Goal: Information Seeking & Learning: Learn about a topic

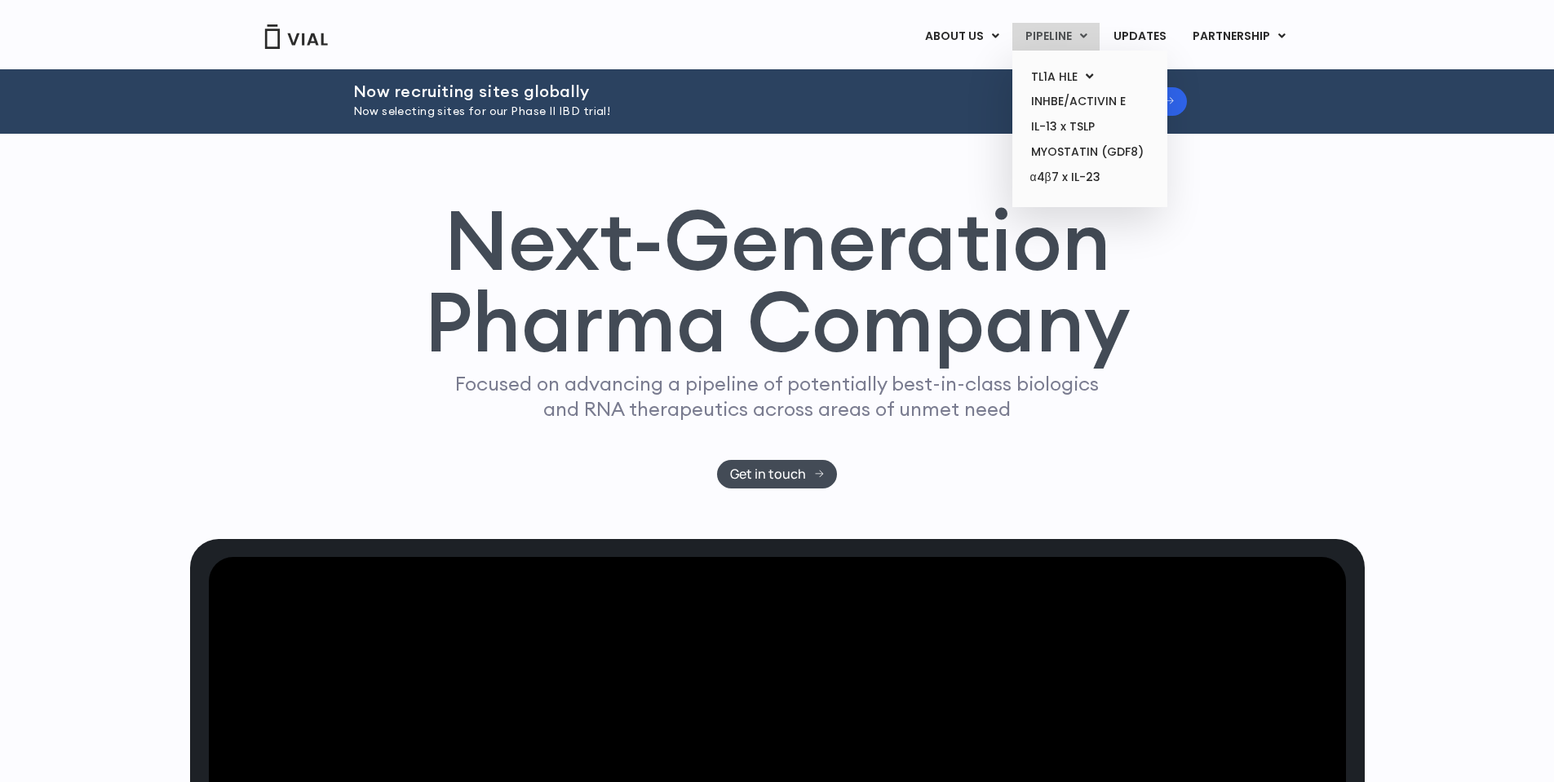
click at [1070, 30] on link "PIPELINE" at bounding box center [1055, 37] width 87 height 28
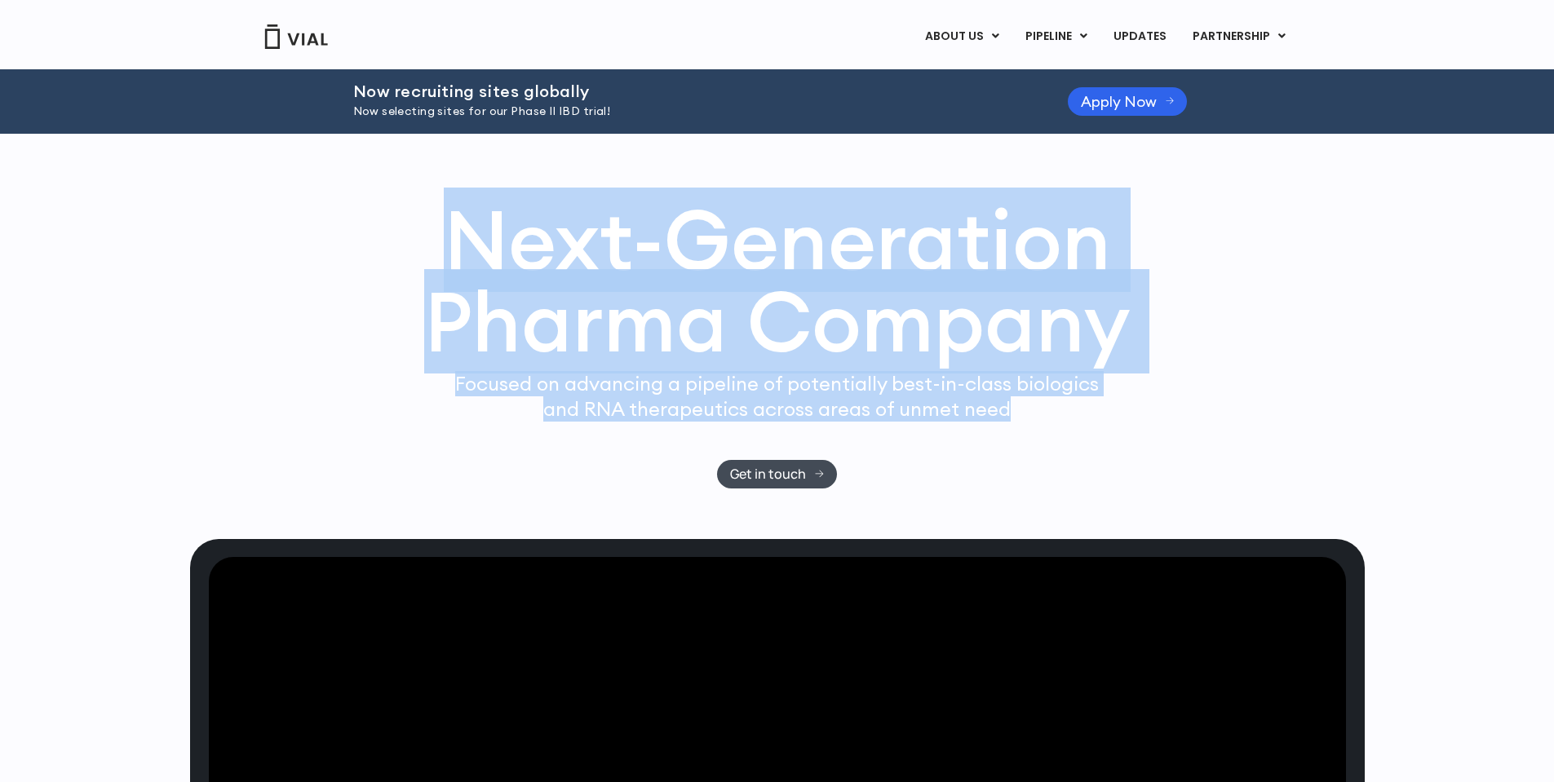
drag, startPoint x: 519, startPoint y: 400, endPoint x: 1017, endPoint y: 583, distance: 530.8
click at [1017, 489] on div "Next-Generation Pharma Company Focused on advancing a pipeline of potentially b…" at bounding box center [777, 344] width 1044 height 290
click at [1023, 422] on p "Focused on advancing a pipeline of potentially best-in-class biologics and RNA …" at bounding box center [777, 396] width 657 height 51
click at [1038, 422] on p "Focused on advancing a pipeline of potentially best-in-class biologics and RNA …" at bounding box center [777, 396] width 657 height 51
click at [1036, 422] on p "Focused on advancing a pipeline of potentially best-in-class biologics and RNA …" at bounding box center [777, 396] width 657 height 51
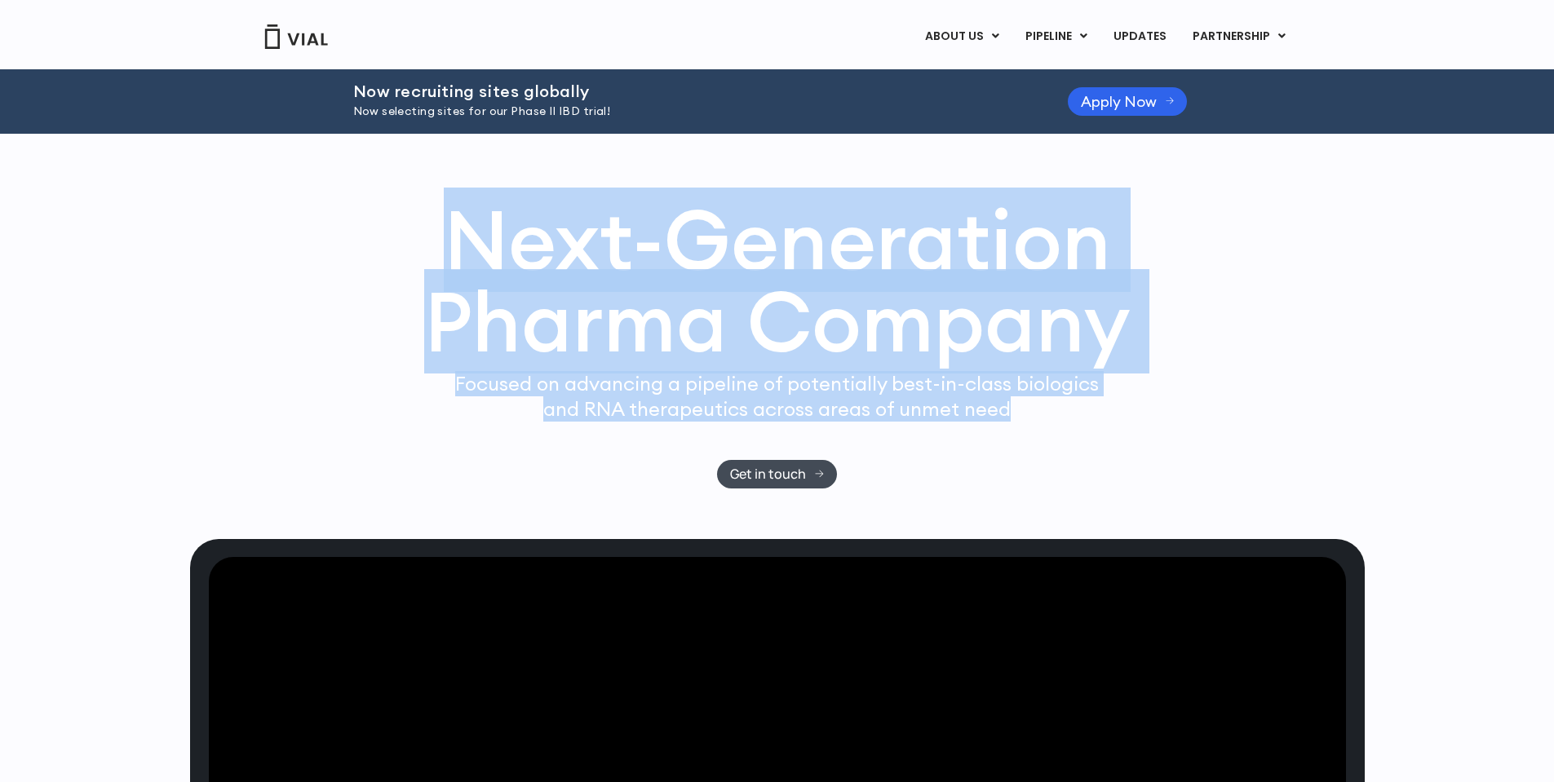
drag, startPoint x: 1033, startPoint y: 582, endPoint x: 356, endPoint y: 406, distance: 699.6
click at [356, 406] on div "Next-Generation Pharma Company Focused on advancing a pipeline of potentially b…" at bounding box center [777, 344] width 1044 height 290
click at [613, 218] on div "Next-Generation Pharma Company Focused on advancing a pipeline of potentially b…" at bounding box center [777, 336] width 1175 height 405
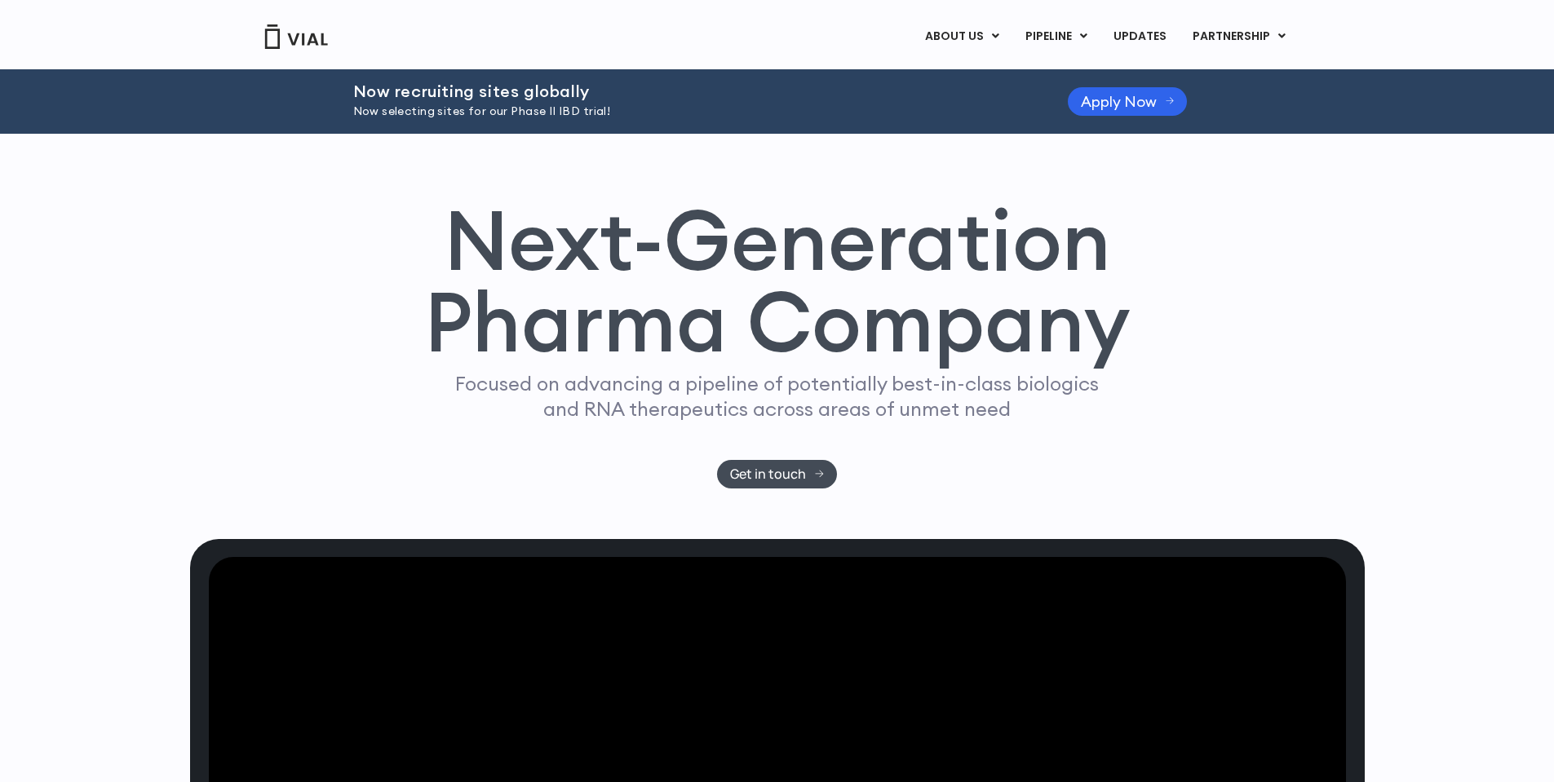
click at [306, 28] on img at bounding box center [295, 36] width 65 height 24
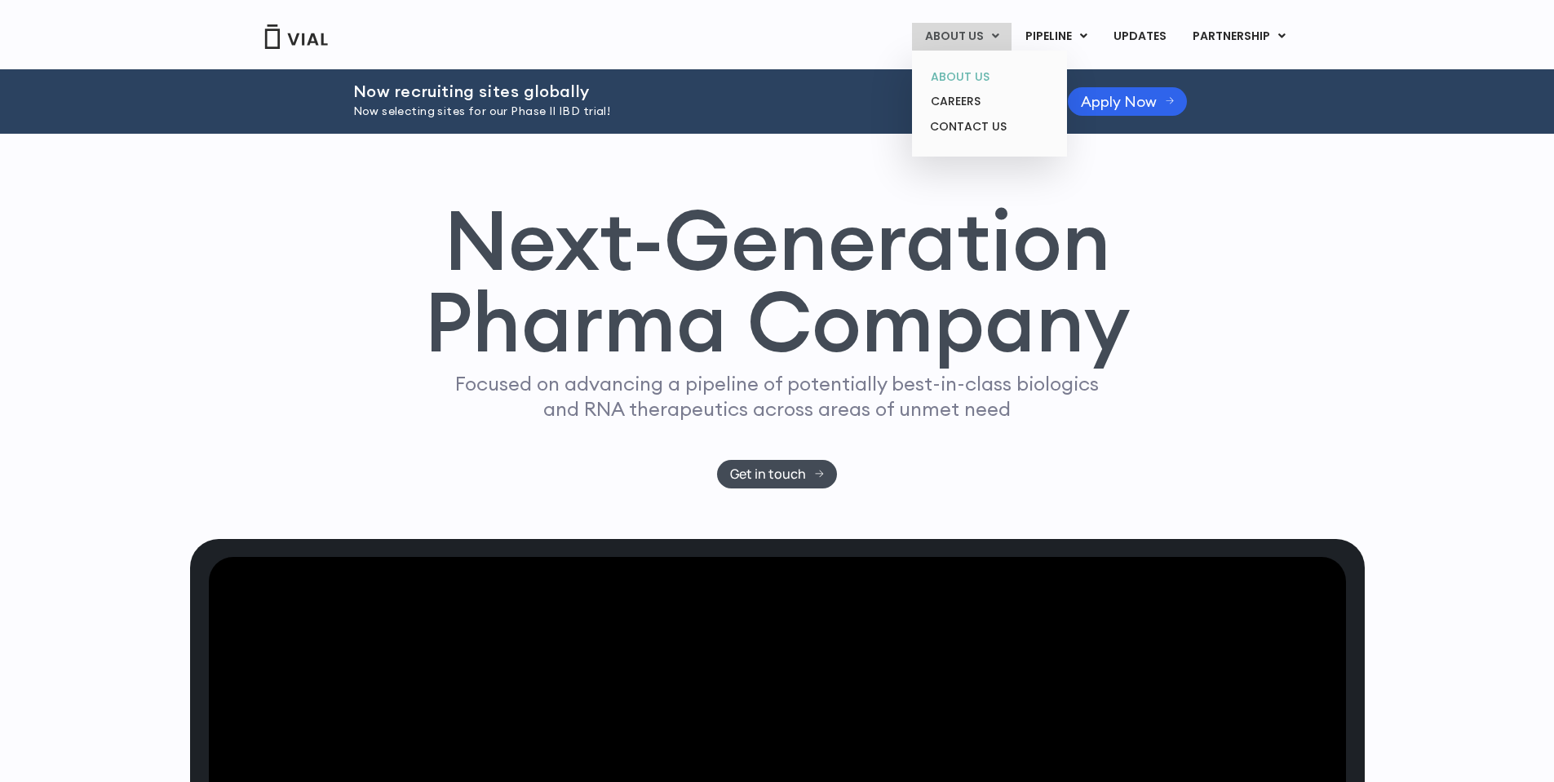
click at [962, 76] on link "ABOUT US" at bounding box center [989, 76] width 143 height 25
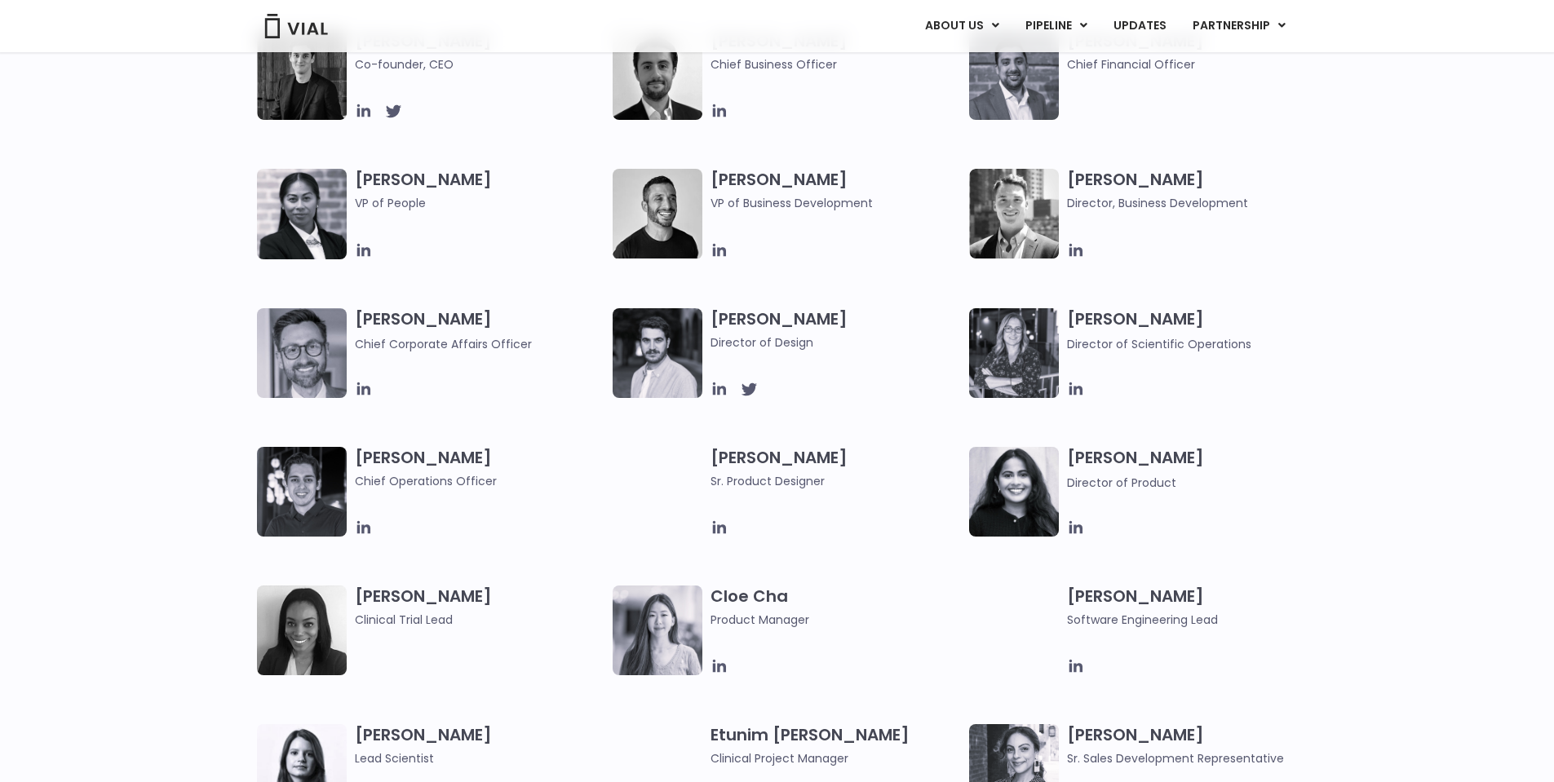
scroll to position [897, 0]
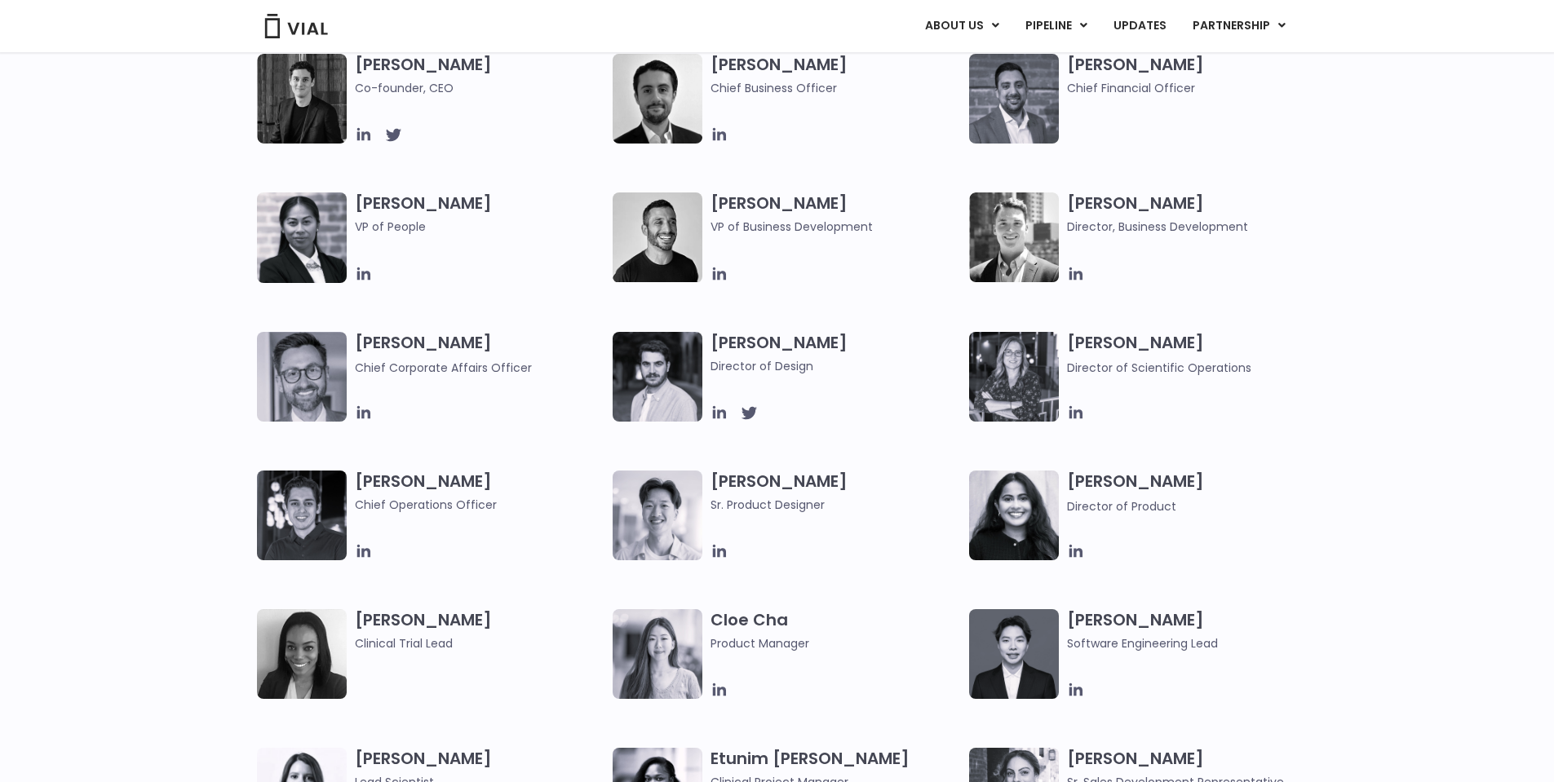
click at [1478, 219] on div "Simon Burns Co-founder, CEO Max James Chief Business Officer Samir Meghji Chief…" at bounding box center [777, 401] width 1554 height 694
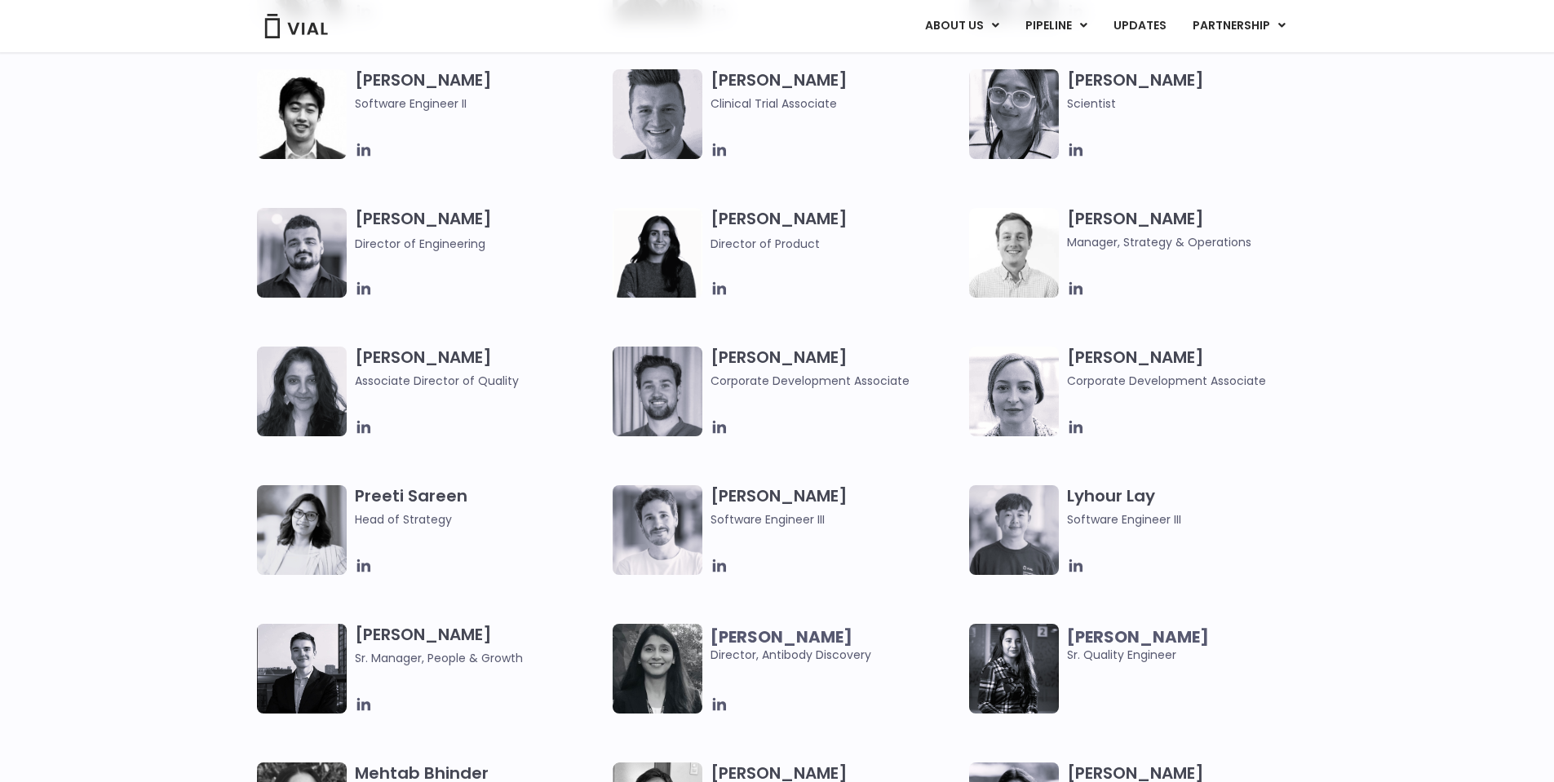
scroll to position [2007, 0]
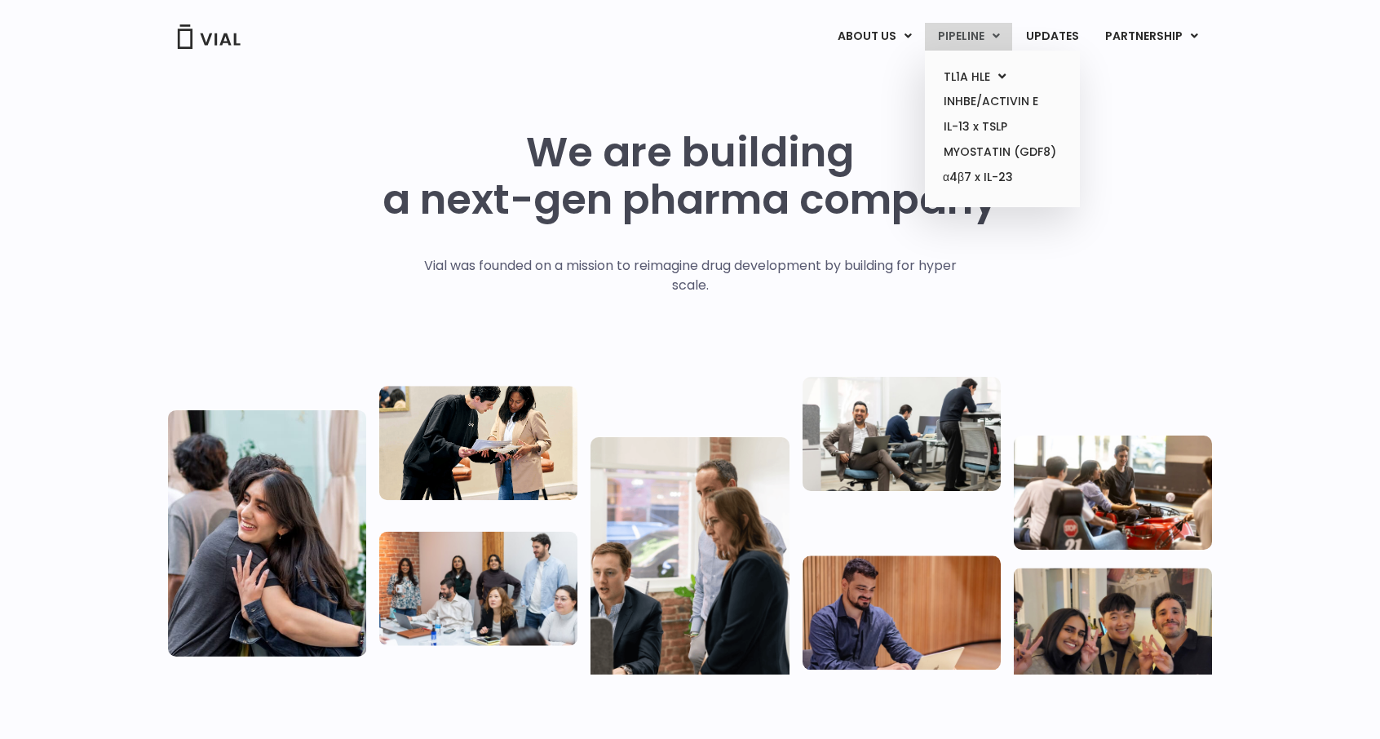
click at [972, 33] on link "PIPELINE" at bounding box center [968, 37] width 87 height 28
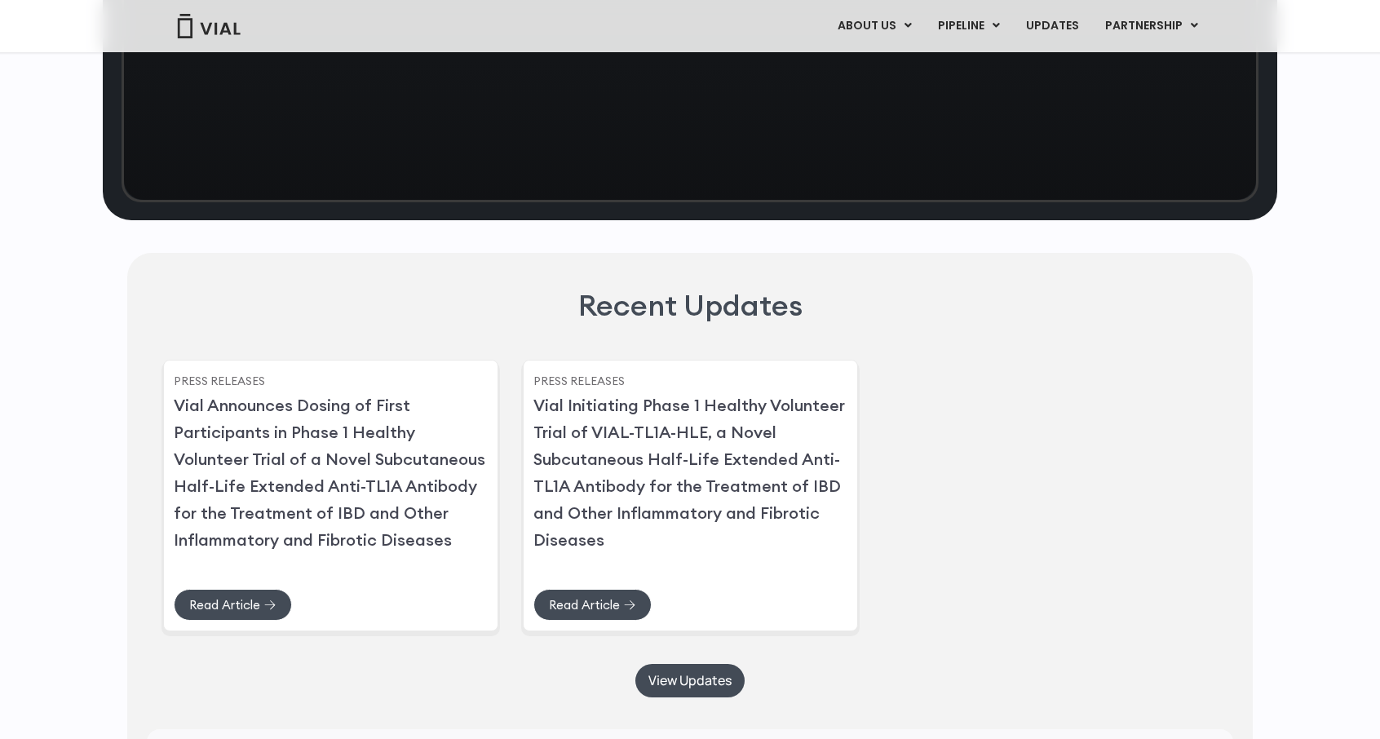
scroll to position [3803, 0]
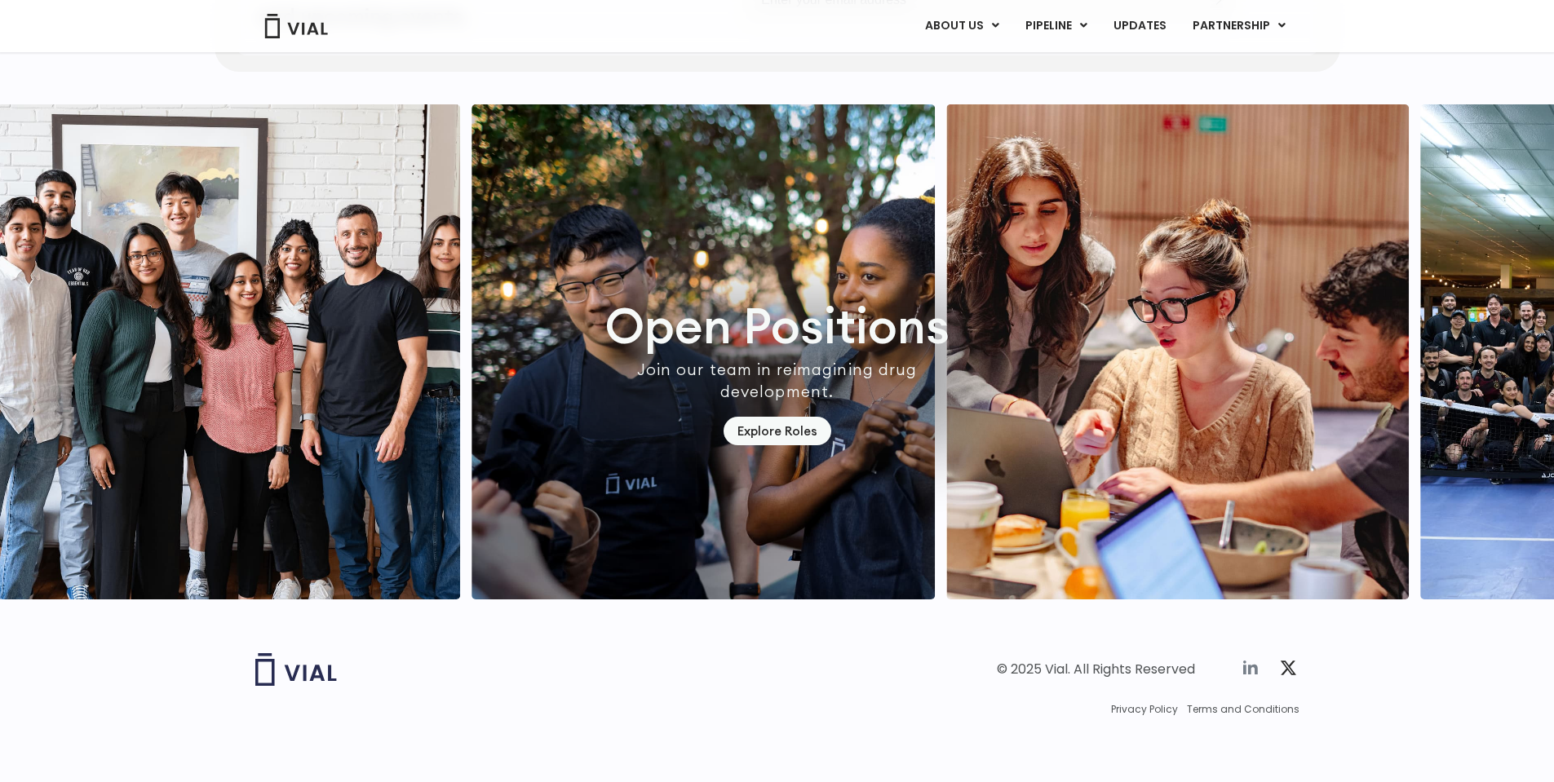
click at [1250, 670] on icon at bounding box center [1250, 668] width 15 height 14
